Goal: Information Seeking & Learning: Learn about a topic

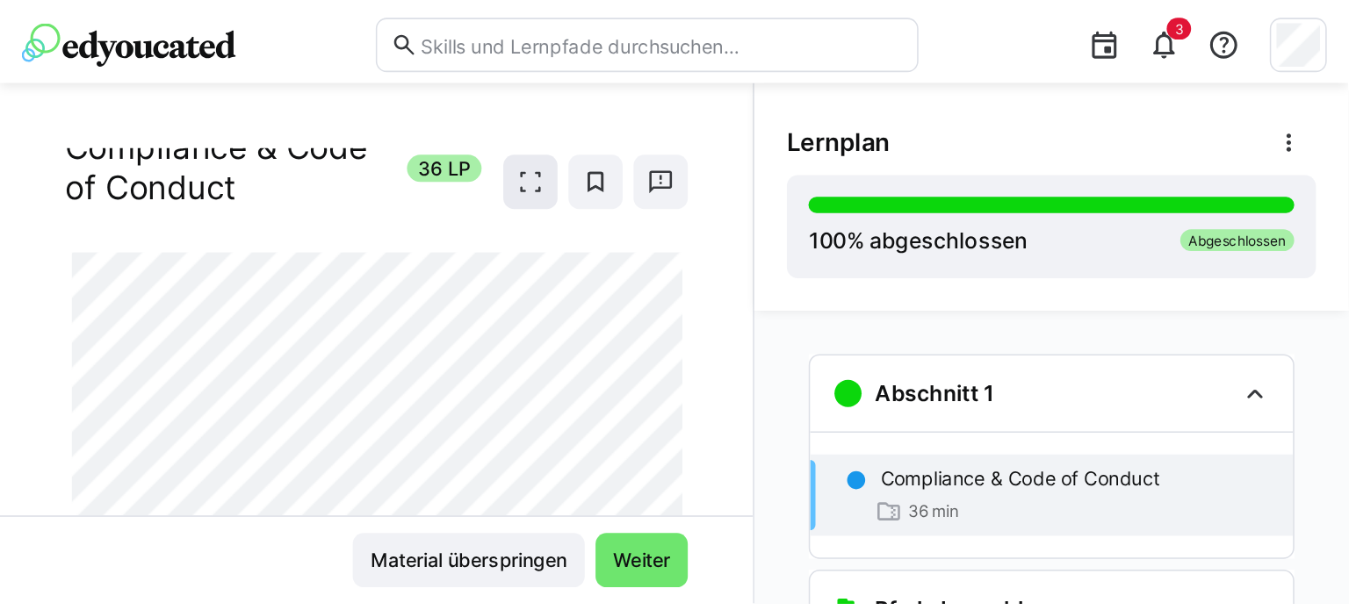
scroll to position [55, 0]
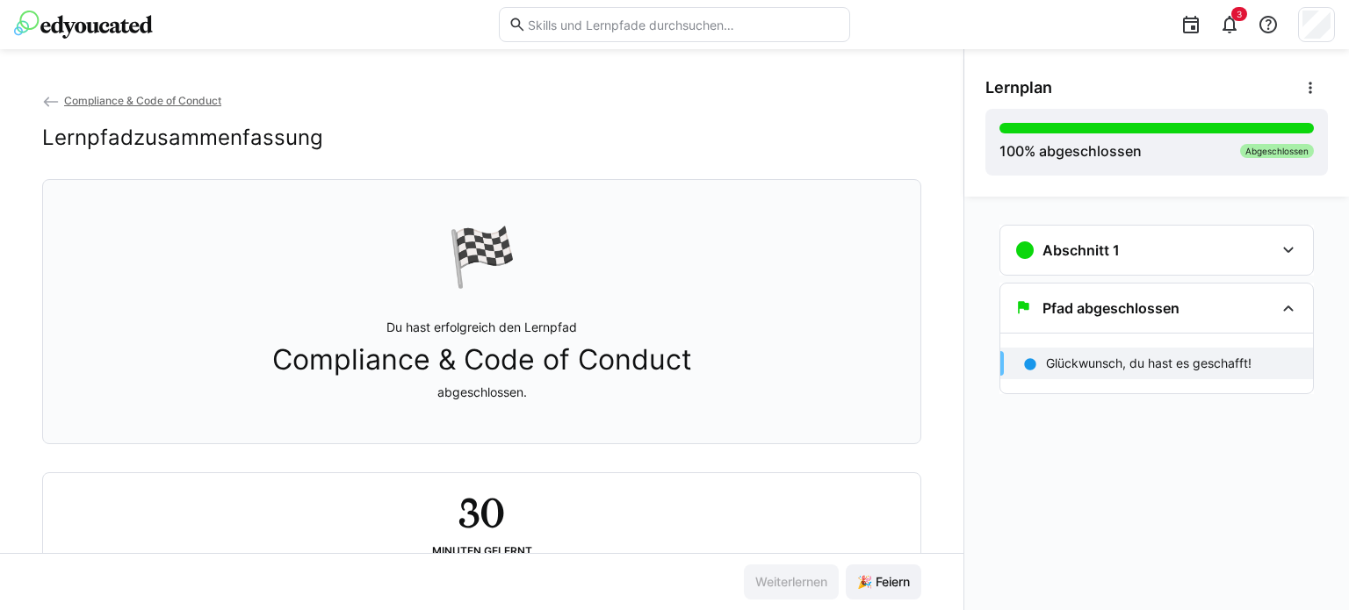
scroll to position [65, 0]
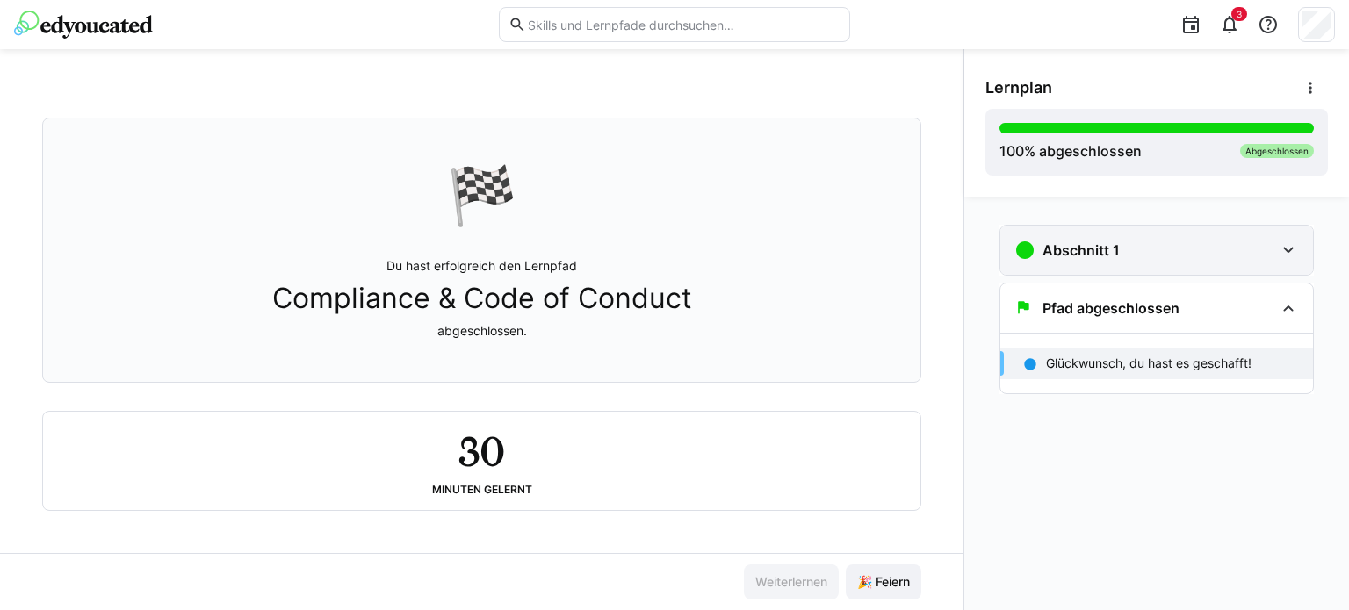
click at [1263, 252] on div "Abschnitt 1" at bounding box center [1145, 250] width 260 height 21
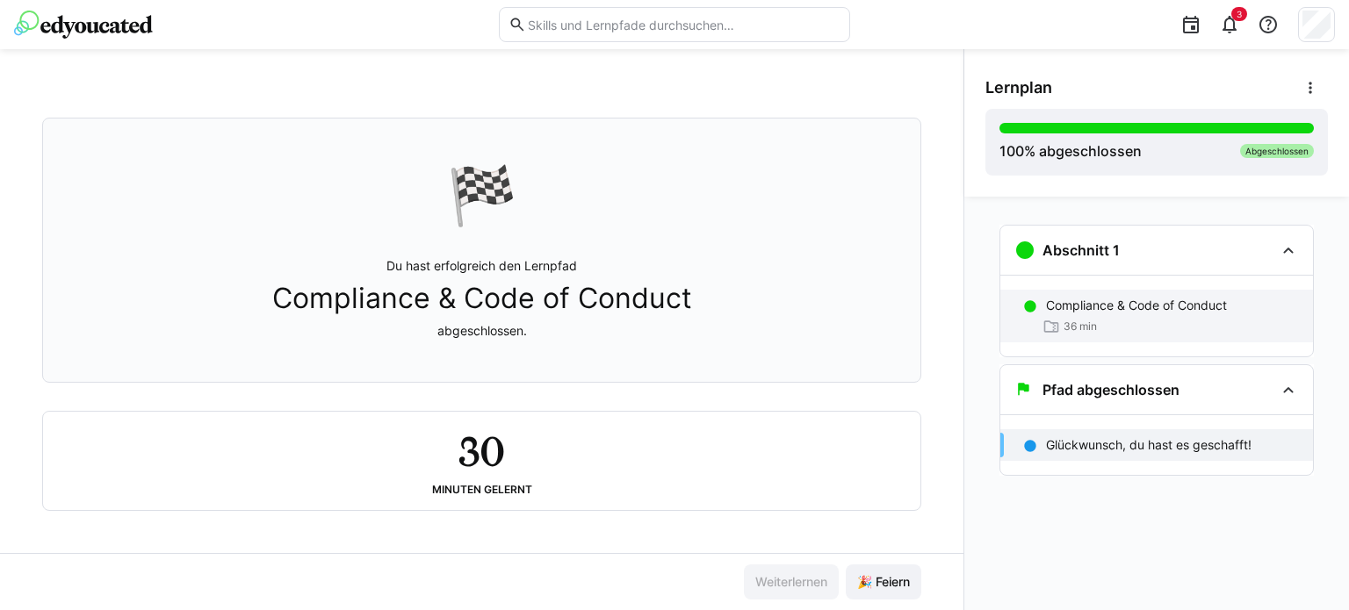
click at [1080, 320] on span "36 min" at bounding box center [1080, 327] width 33 height 14
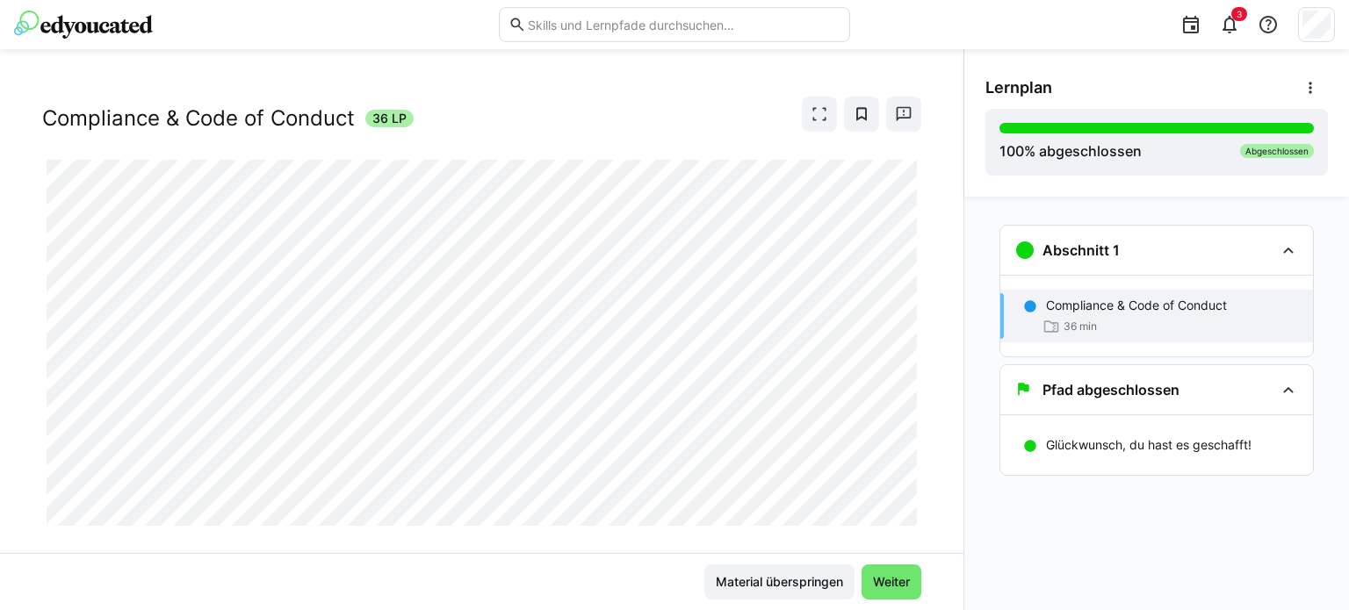
scroll to position [55, 0]
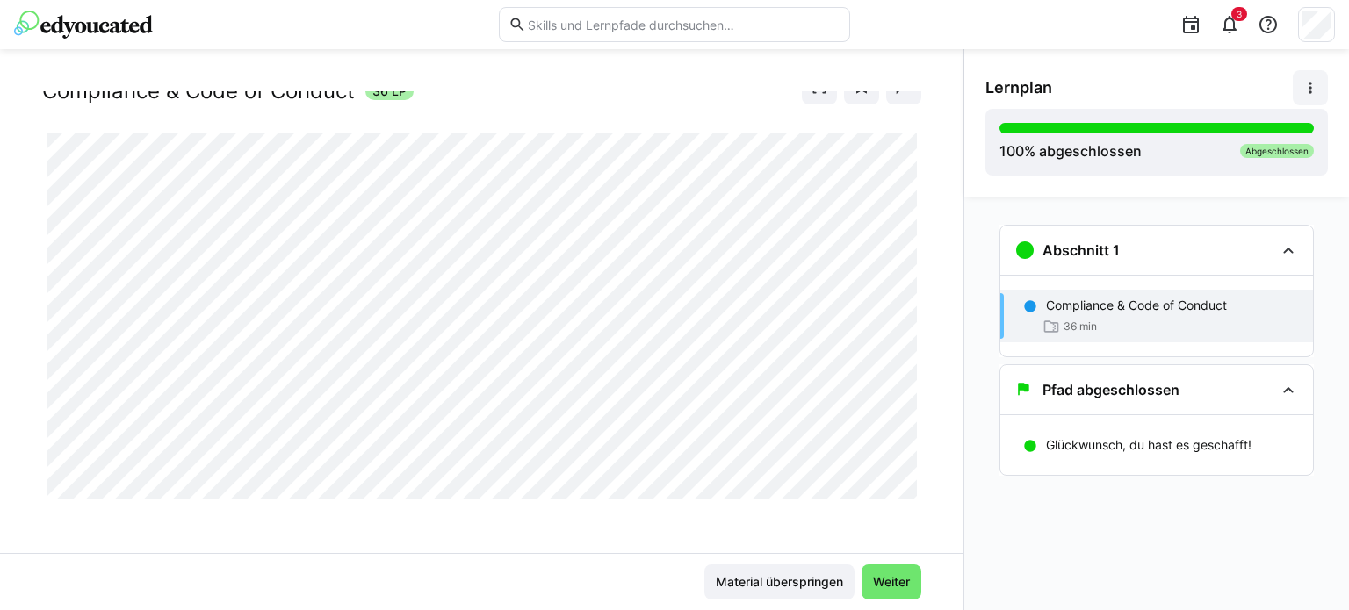
click at [1304, 94] on eds-icon at bounding box center [1311, 88] width 18 height 18
click at [590, 91] on div "Compliance & Code of Conduct 36 LP" at bounding box center [481, 86] width 879 height 35
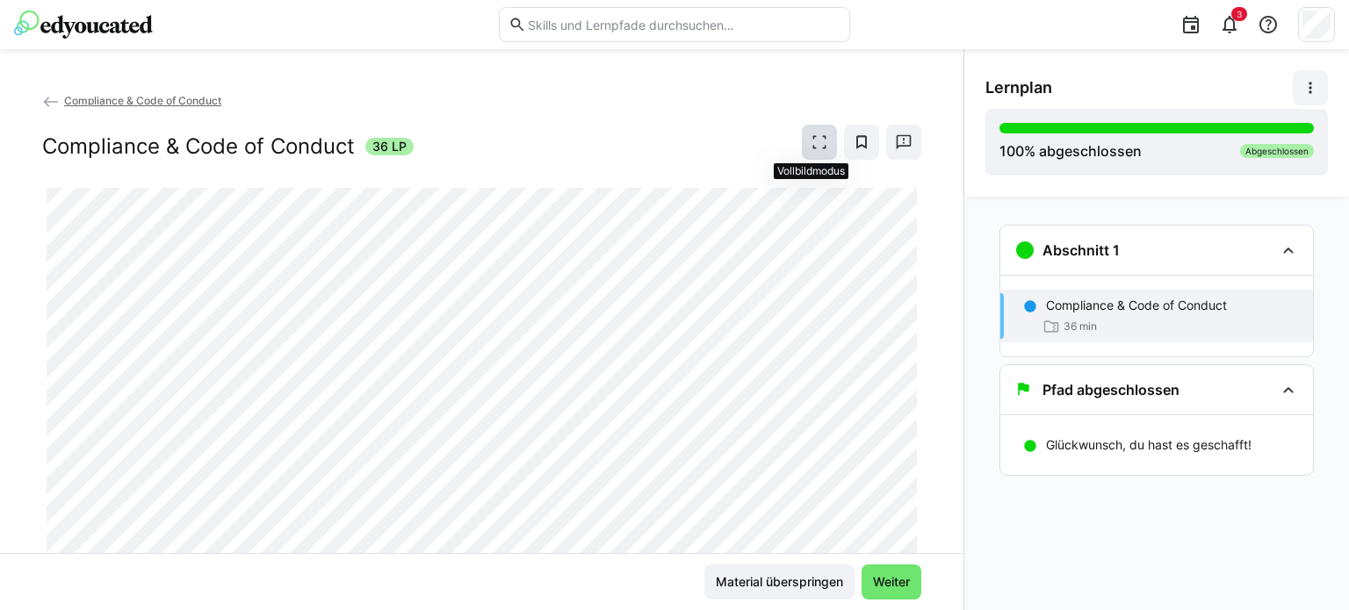
click at [815, 145] on eds-icon at bounding box center [820, 143] width 18 height 18
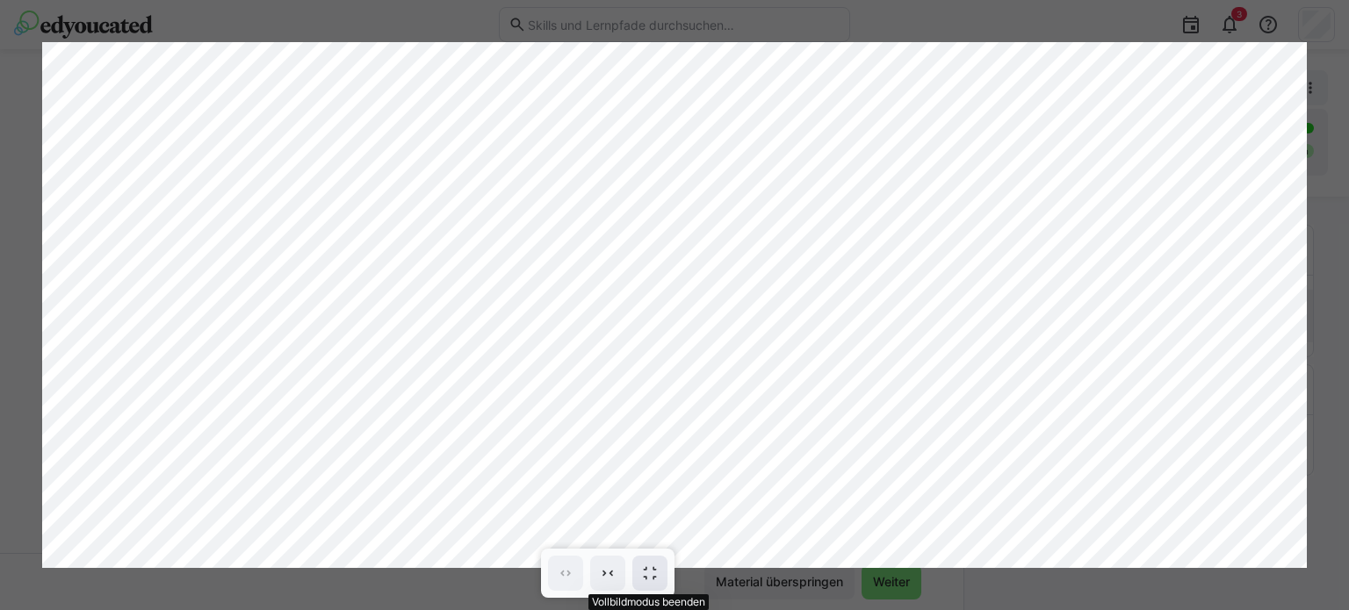
click at [648, 573] on eds-icon at bounding box center [650, 574] width 18 height 18
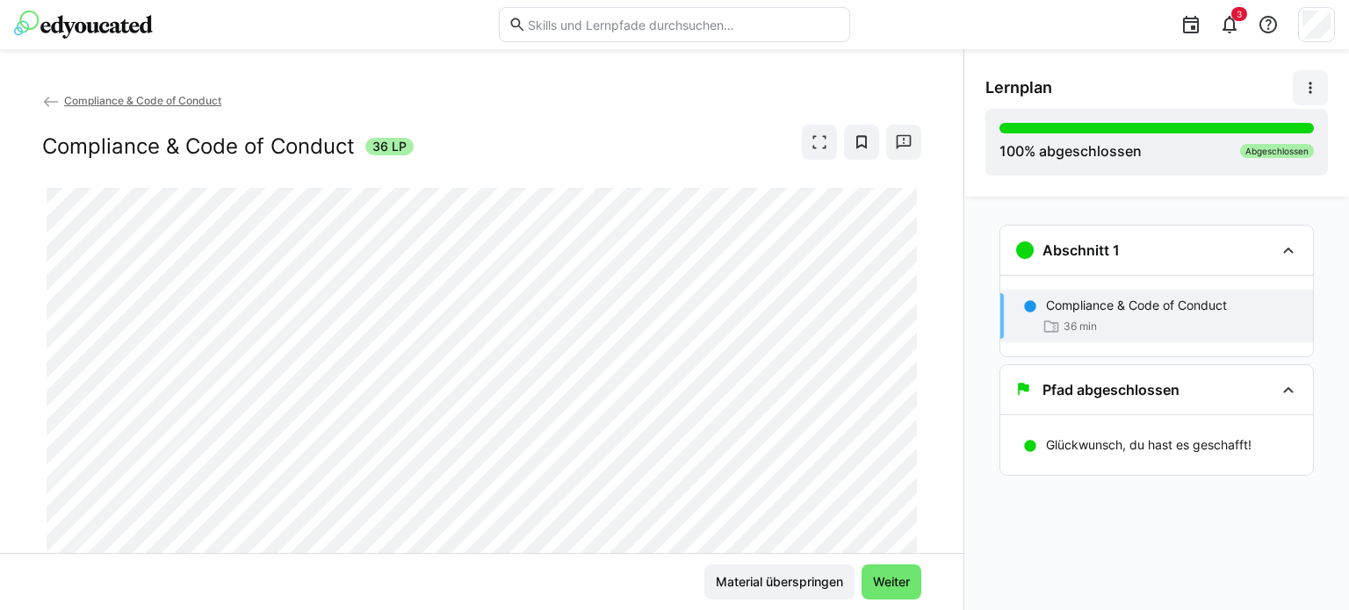
scroll to position [55, 0]
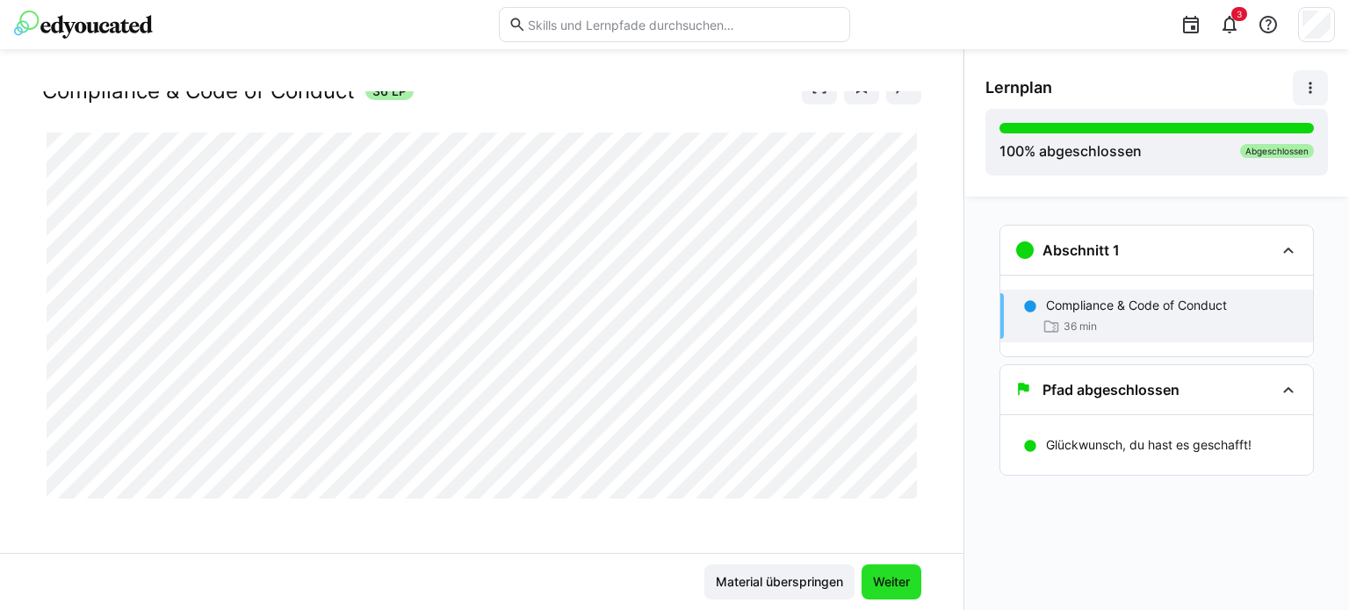
click at [891, 582] on span "Weiter" at bounding box center [891, 583] width 42 height 18
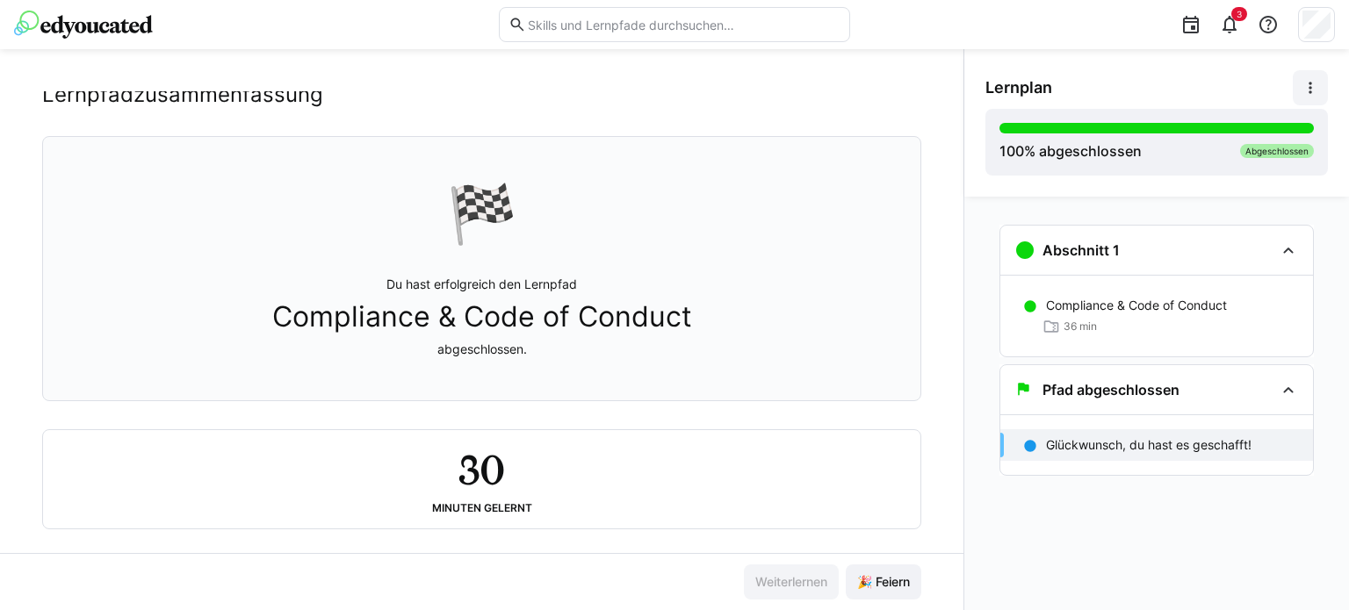
scroll to position [65, 0]
